Goal: Task Accomplishment & Management: Complete application form

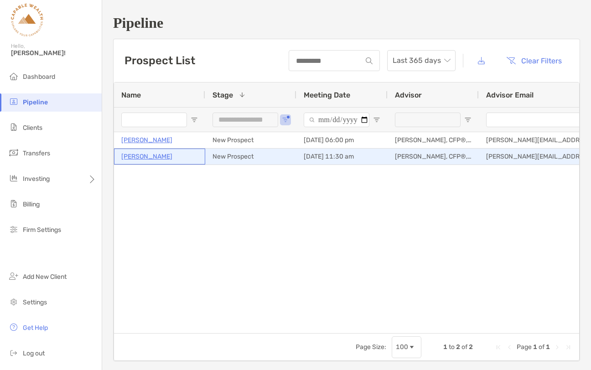
click at [141, 158] on p "Ian Lavery" at bounding box center [146, 156] width 51 height 11
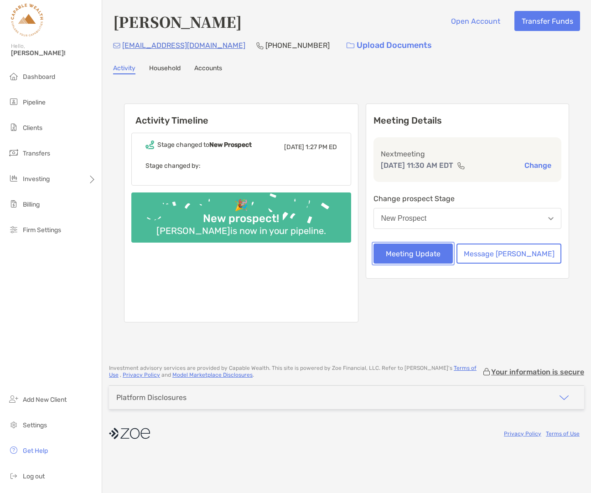
click at [444, 257] on button "Meeting Update" at bounding box center [414, 254] width 80 height 20
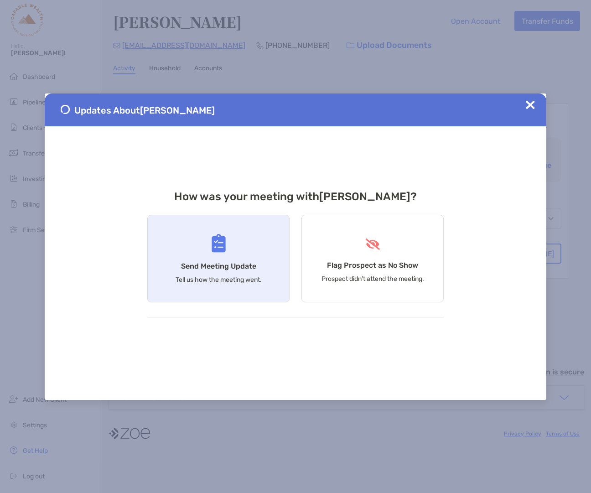
click at [240, 270] on h4 "Send Meeting Update" at bounding box center [218, 266] width 75 height 9
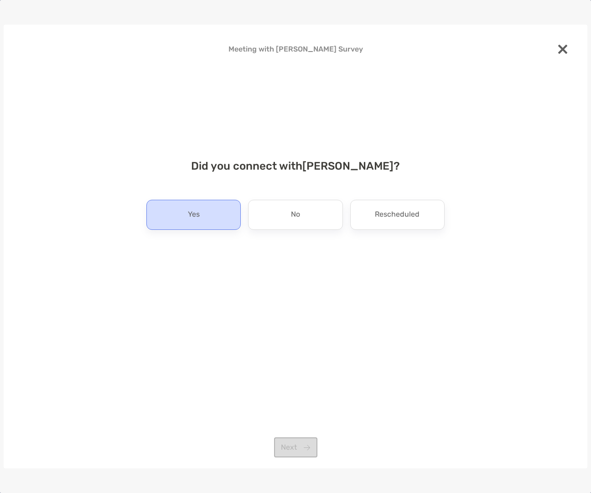
click at [220, 212] on div "Yes" at bounding box center [193, 215] width 94 height 30
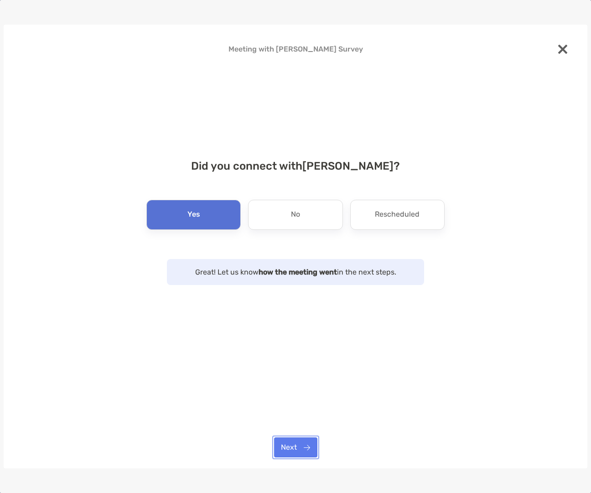
click at [309, 370] on button "Next" at bounding box center [295, 447] width 43 height 20
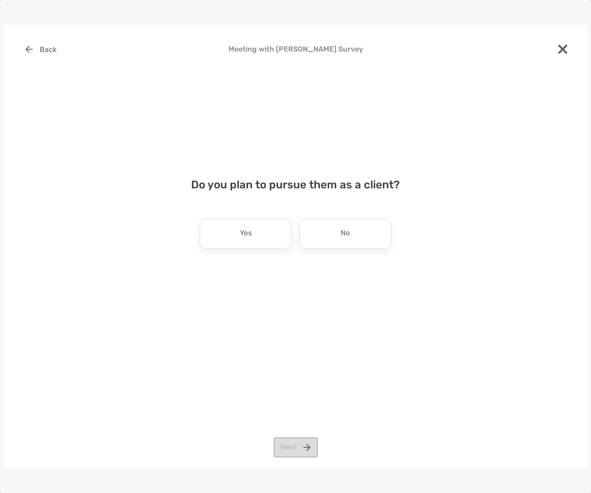
drag, startPoint x: 248, startPoint y: 232, endPoint x: 262, endPoint y: 313, distance: 82.9
click at [248, 232] on p "Yes" at bounding box center [246, 233] width 12 height 15
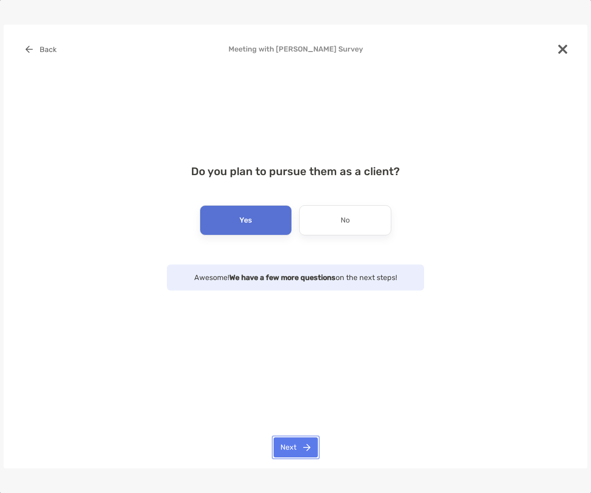
click at [297, 370] on button "Next" at bounding box center [296, 447] width 44 height 20
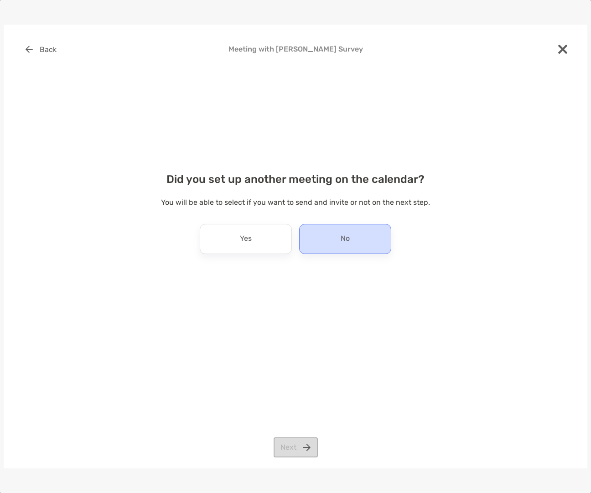
click at [334, 238] on div "No" at bounding box center [345, 239] width 92 height 30
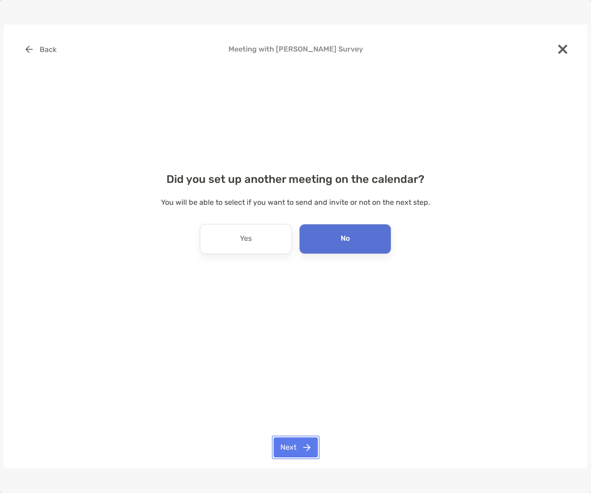
drag, startPoint x: 293, startPoint y: 446, endPoint x: 297, endPoint y: 432, distance: 14.3
click at [293, 370] on button "Next" at bounding box center [296, 447] width 44 height 20
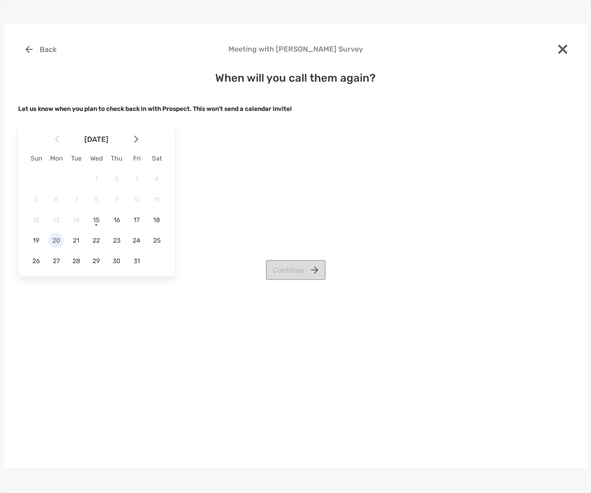
click at [56, 241] on span "20" at bounding box center [56, 241] width 16 height 8
click at [289, 266] on button "Continue" at bounding box center [296, 270] width 60 height 20
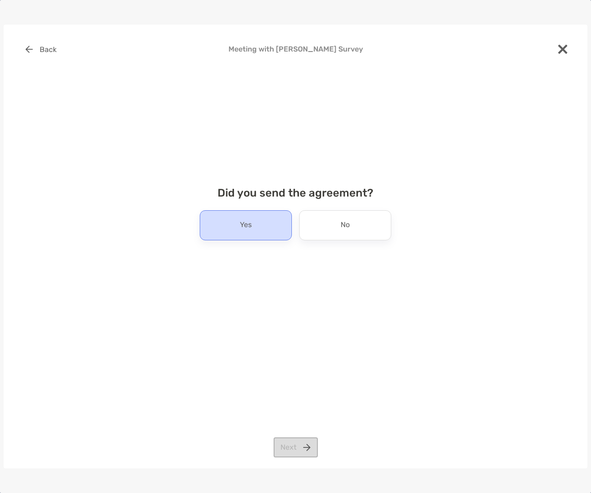
click at [266, 228] on div "Yes" at bounding box center [246, 225] width 92 height 30
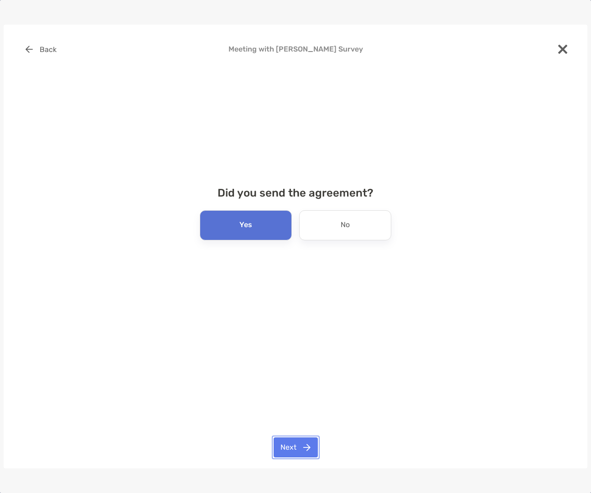
click at [305, 370] on button "Next" at bounding box center [296, 447] width 44 height 20
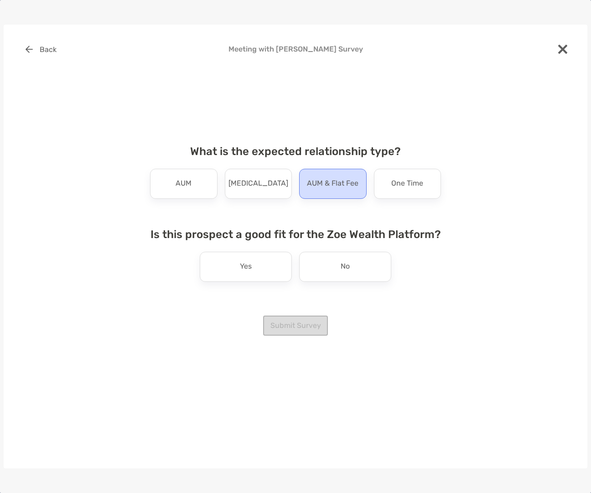
click at [338, 181] on p "AUM & Flat Fee" at bounding box center [333, 184] width 52 height 15
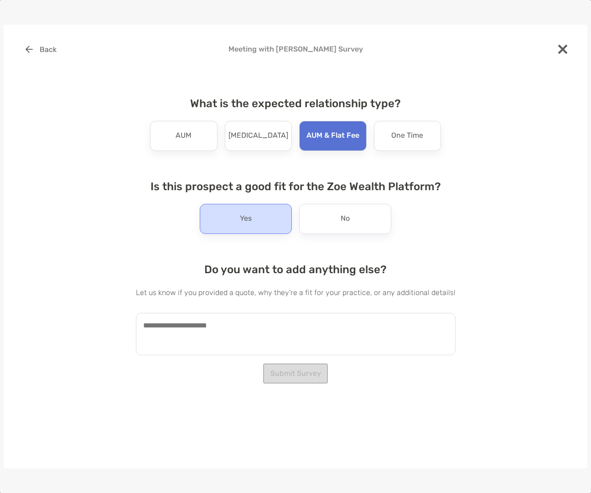
click at [262, 220] on div "Yes" at bounding box center [246, 219] width 92 height 30
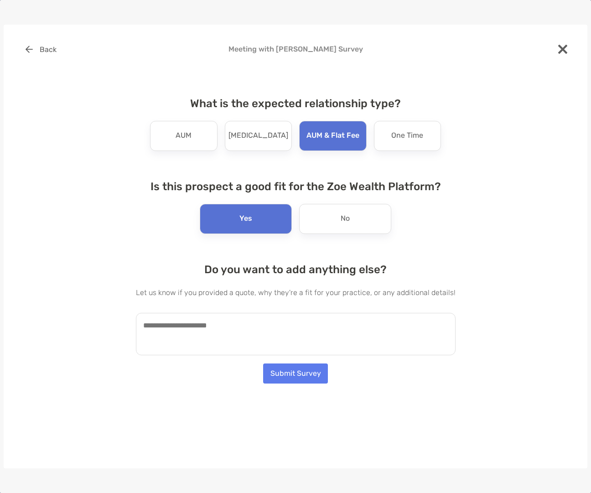
click at [213, 325] on textarea at bounding box center [296, 334] width 320 height 42
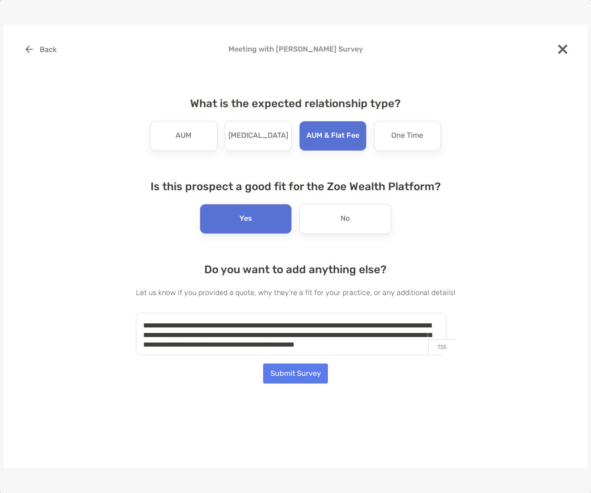
scroll to position [4, 0]
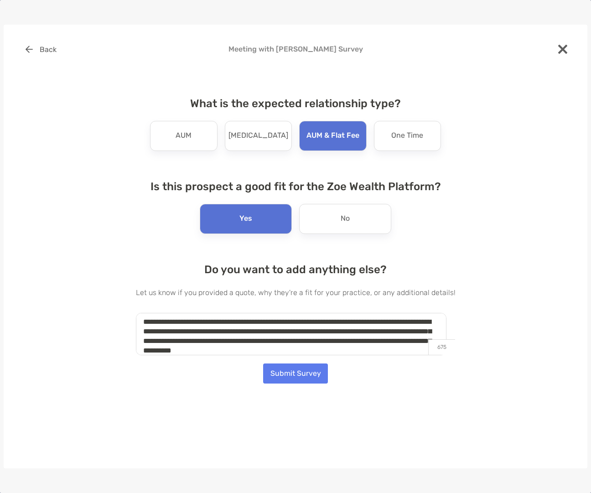
type textarea "**********"
click at [295, 370] on button "Submit Survey" at bounding box center [295, 373] width 65 height 20
